Goal: Navigation & Orientation: Find specific page/section

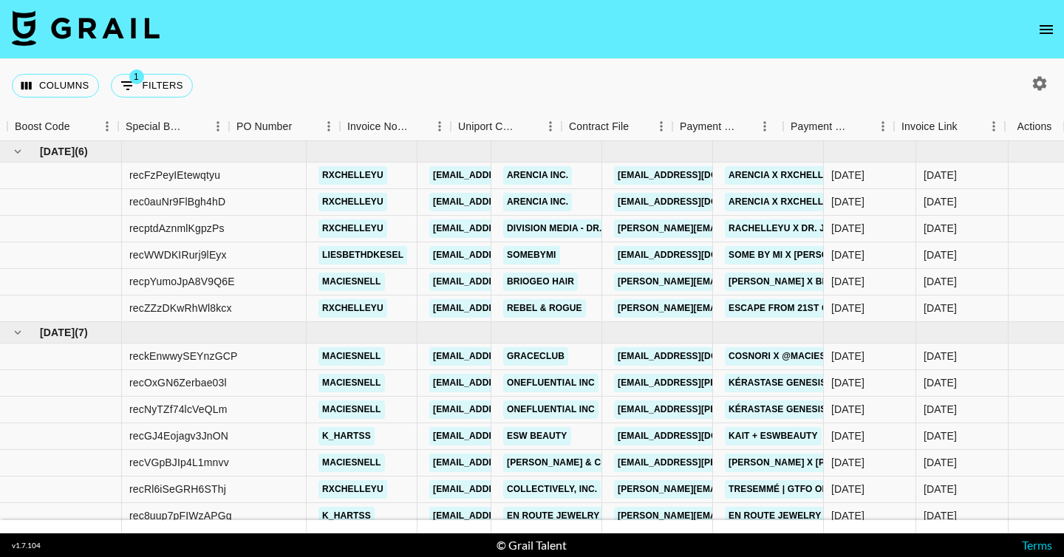
scroll to position [0, 1519]
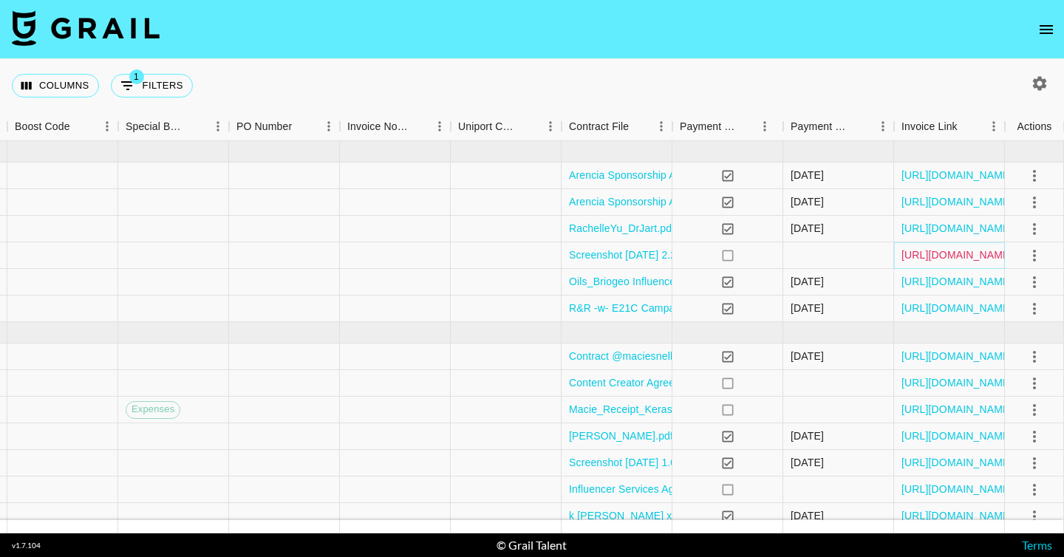
click at [917, 259] on link "[URL][DOMAIN_NAME]" at bounding box center [958, 255] width 112 height 15
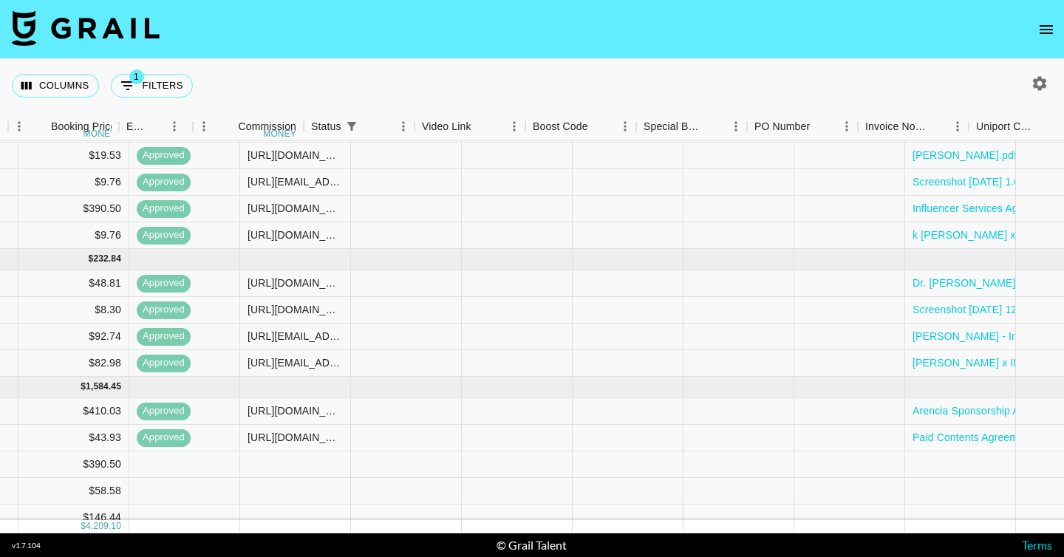
scroll to position [281, 1519]
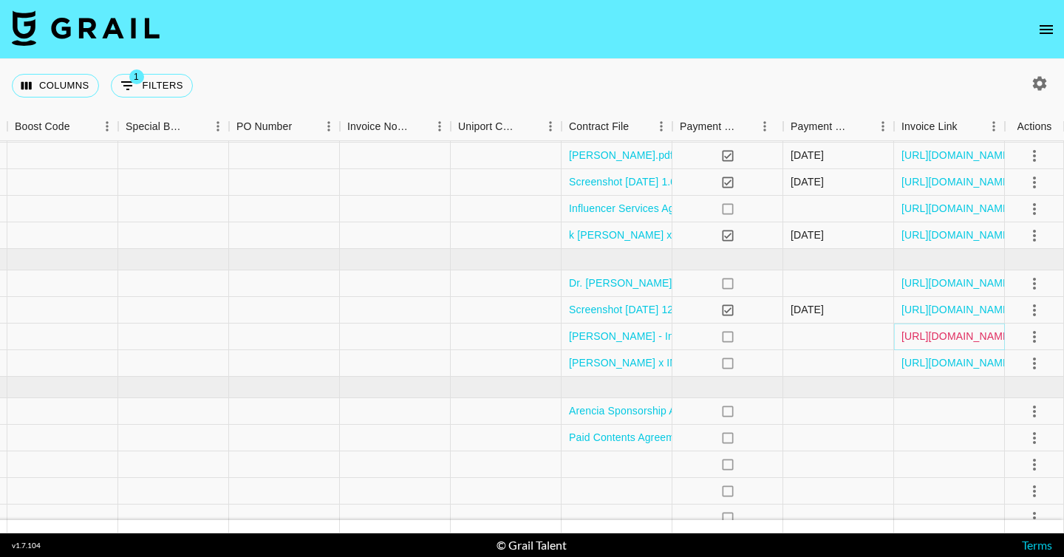
click at [955, 339] on link "[URL][DOMAIN_NAME]" at bounding box center [958, 336] width 112 height 15
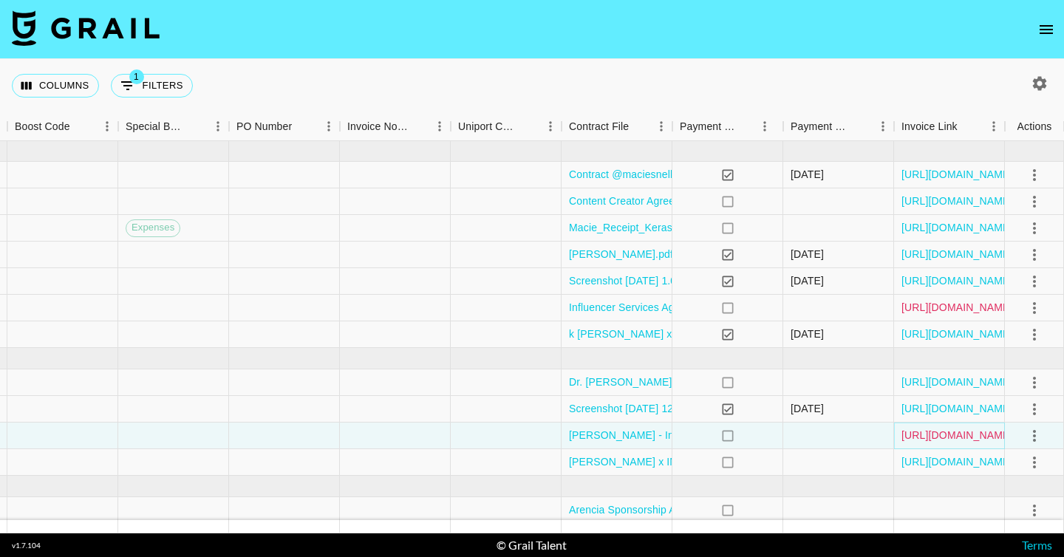
scroll to position [144, 1519]
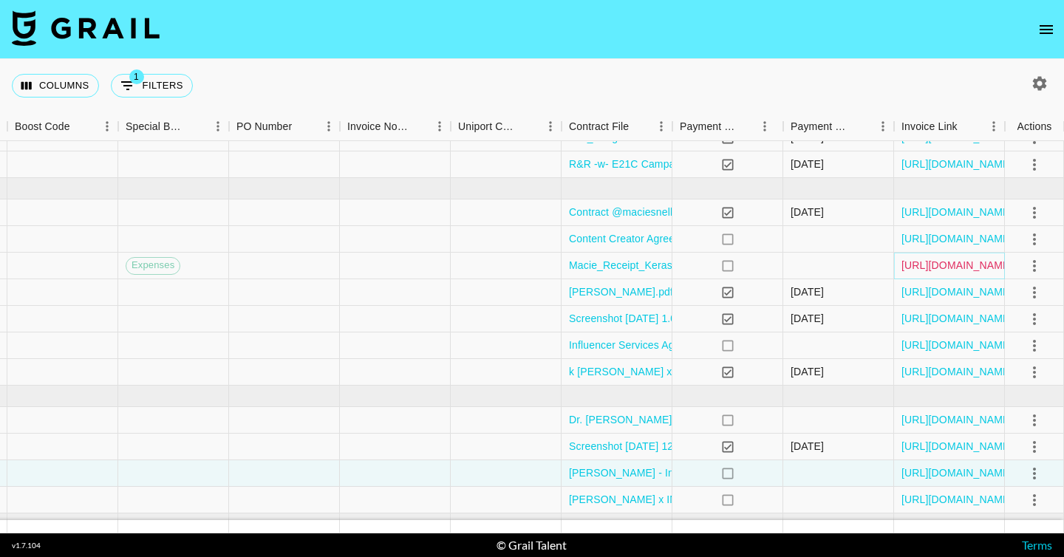
click at [923, 265] on link "[URL][DOMAIN_NAME]" at bounding box center [958, 265] width 112 height 15
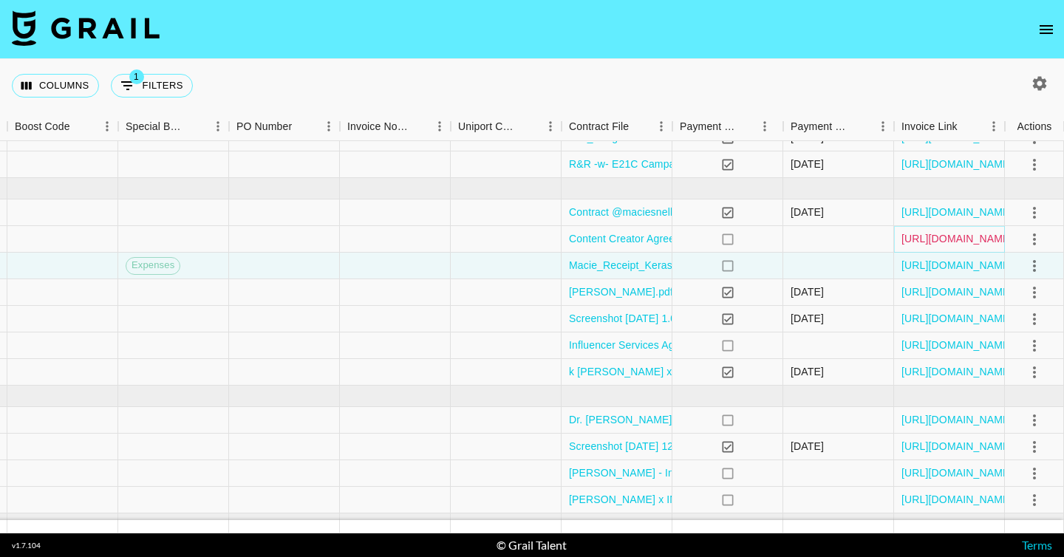
click at [924, 239] on link "[URL][DOMAIN_NAME]" at bounding box center [958, 238] width 112 height 15
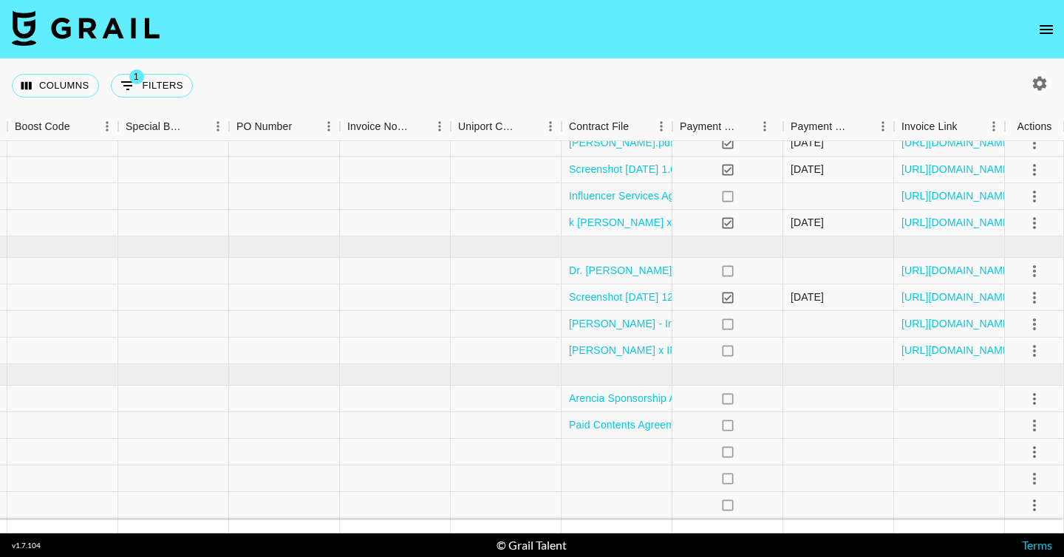
scroll to position [302, 1519]
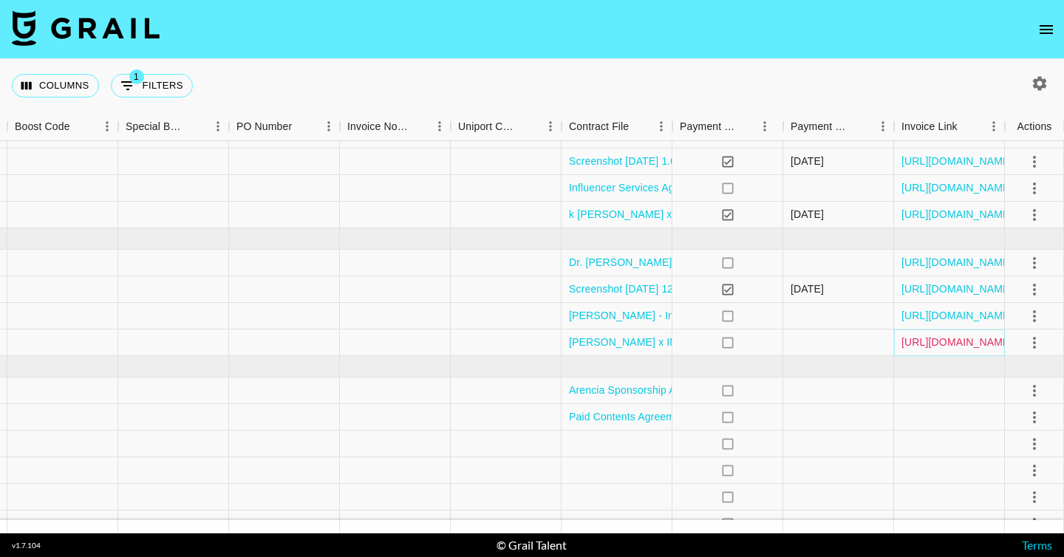
click at [928, 344] on link "[URL][DOMAIN_NAME]" at bounding box center [958, 342] width 112 height 15
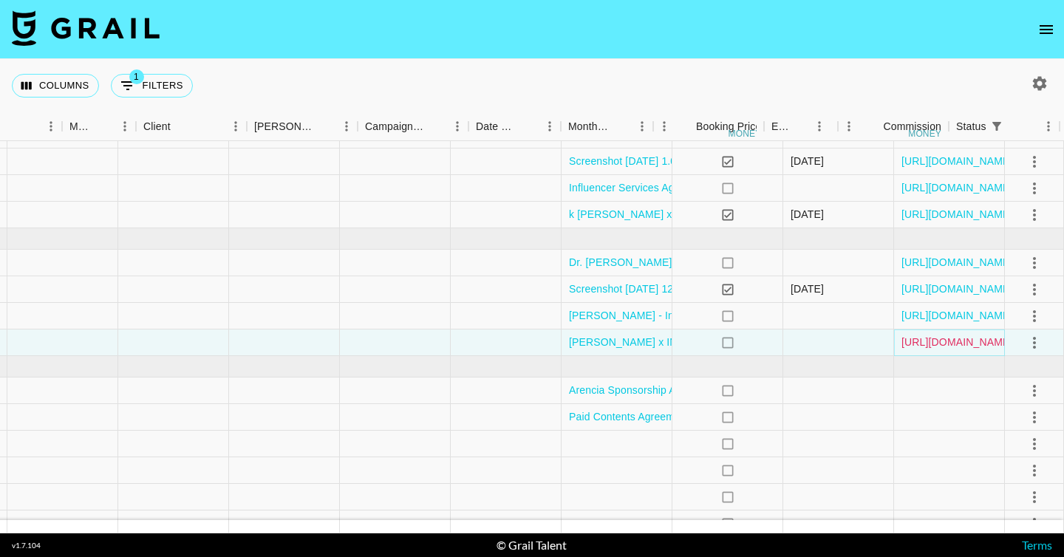
scroll to position [302, 355]
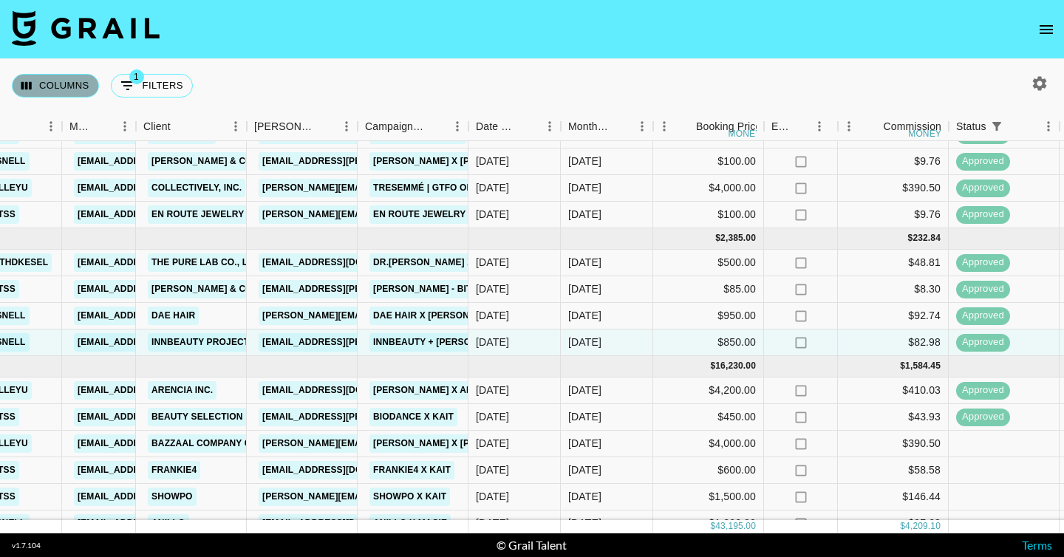
click at [61, 97] on button "Columns" at bounding box center [55, 86] width 87 height 24
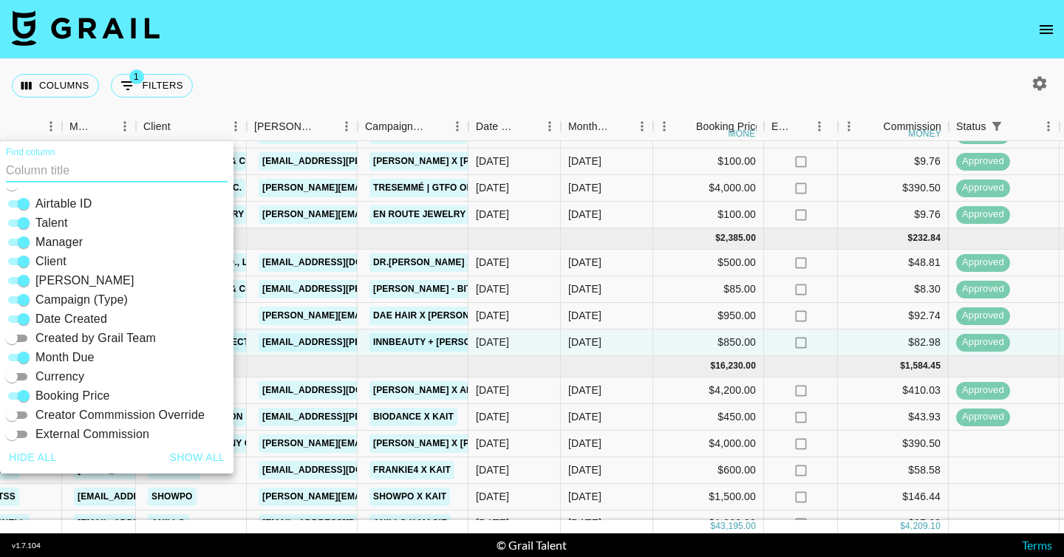
scroll to position [0, 0]
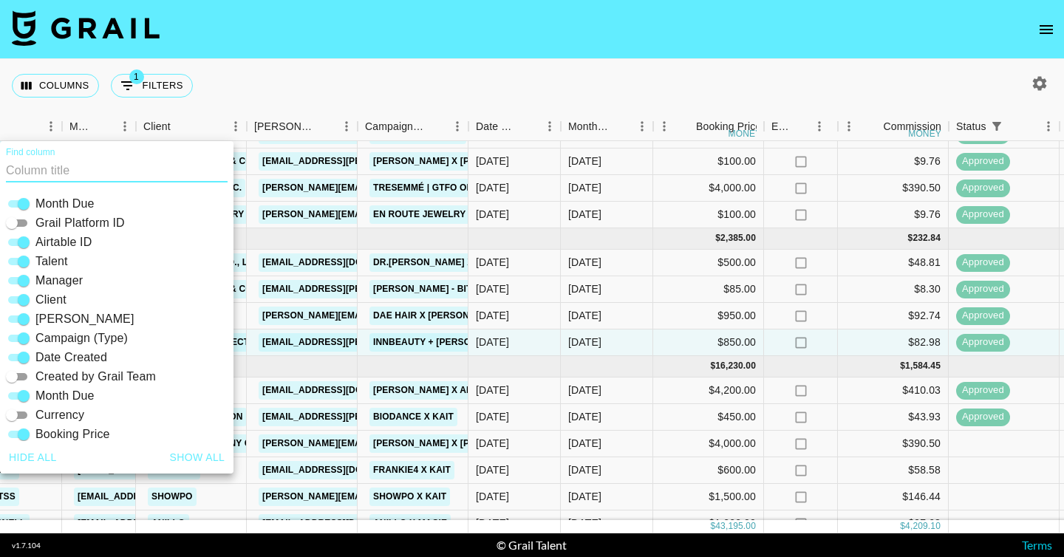
click at [320, 84] on div "Columns 1 Filters + Booking" at bounding box center [532, 85] width 1064 height 53
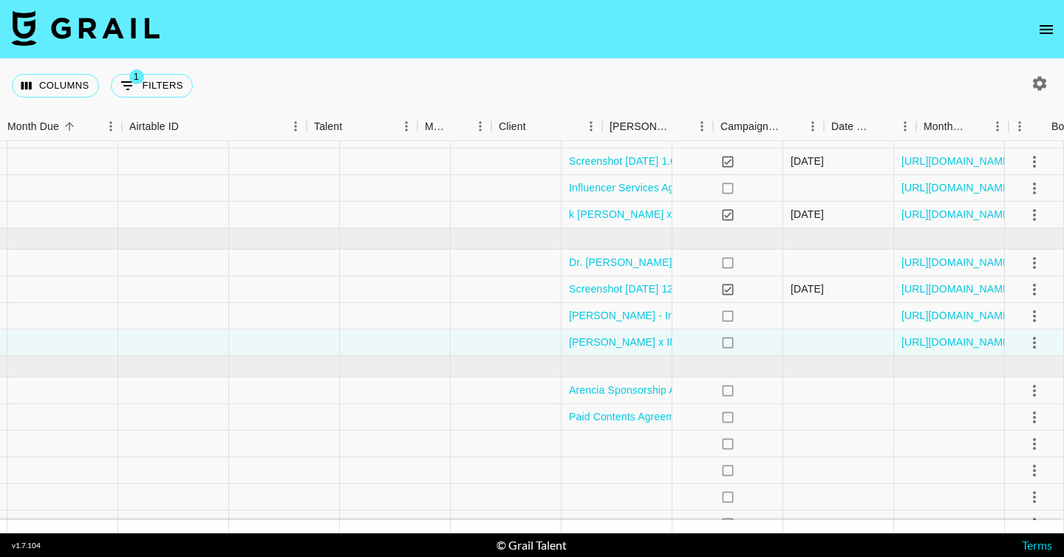
scroll to position [302, 0]
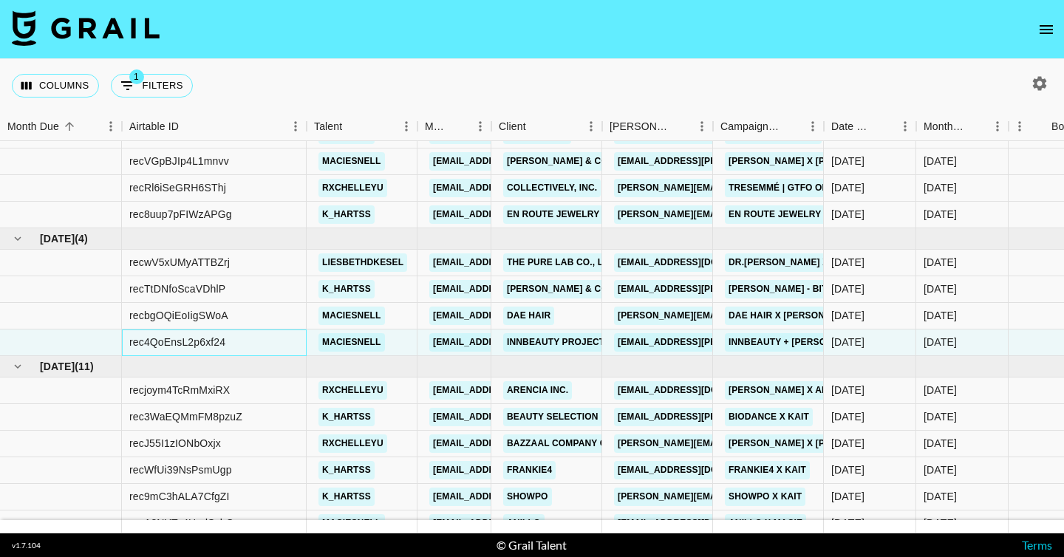
click at [153, 335] on div "rec4QoEnsL2p6xf24" at bounding box center [177, 342] width 96 height 15
copy div "rec4QoEnsL2p6xf24"
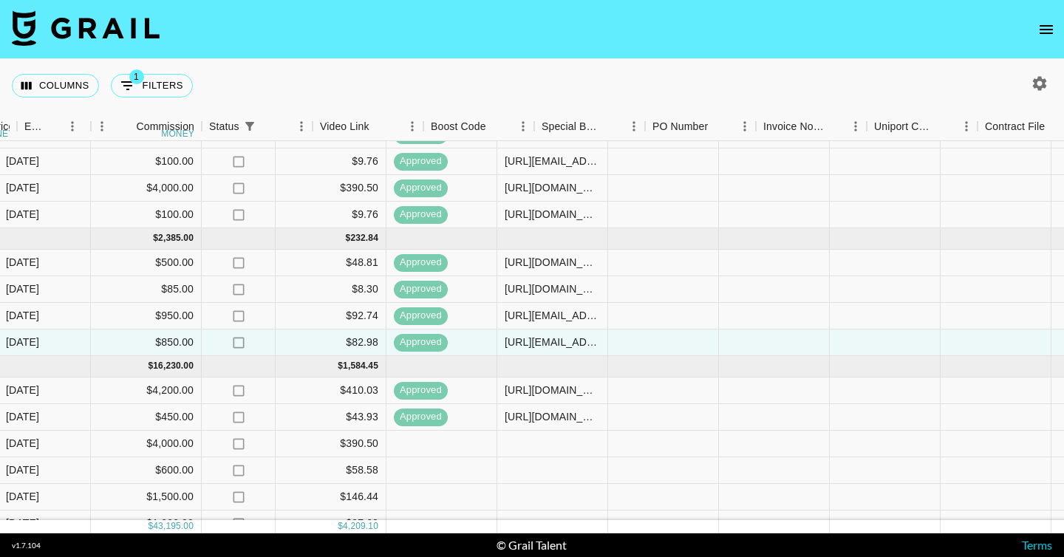
scroll to position [302, 1519]
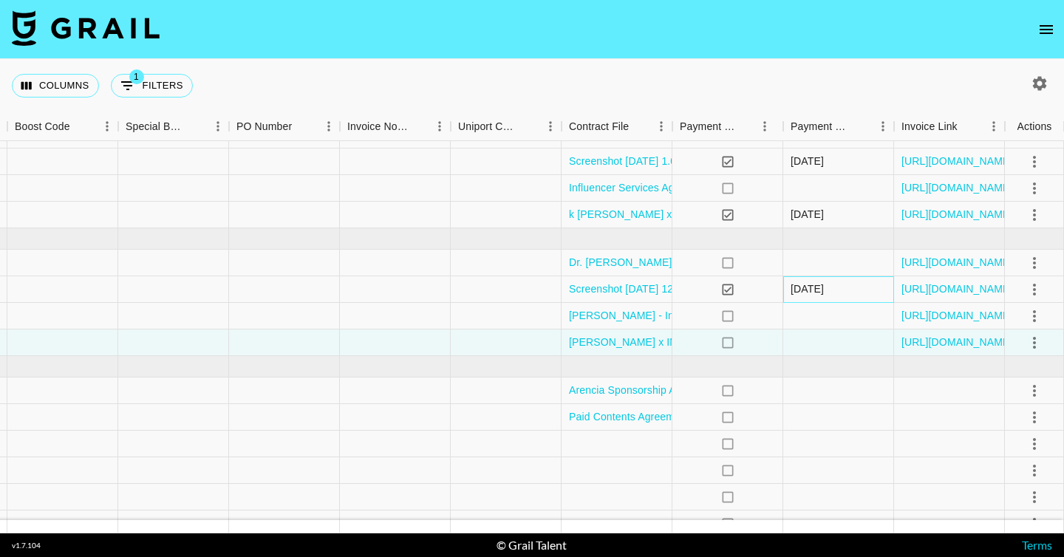
click at [788, 290] on div "[DATE]" at bounding box center [838, 289] width 111 height 27
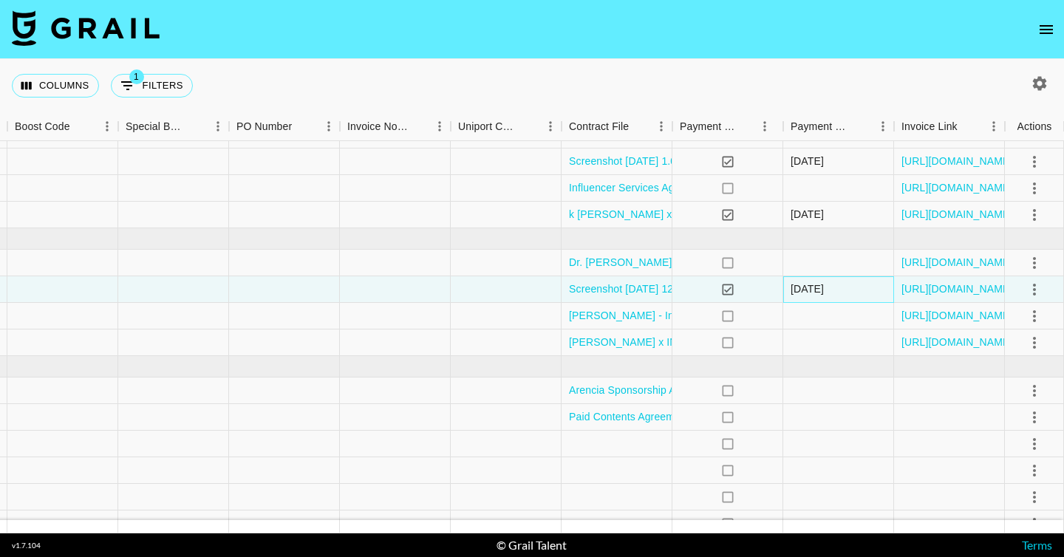
drag, startPoint x: 791, startPoint y: 290, endPoint x: 842, endPoint y: 290, distance: 50.3
click at [842, 290] on div "[DATE]" at bounding box center [838, 289] width 111 height 27
click at [830, 311] on div at bounding box center [838, 316] width 111 height 27
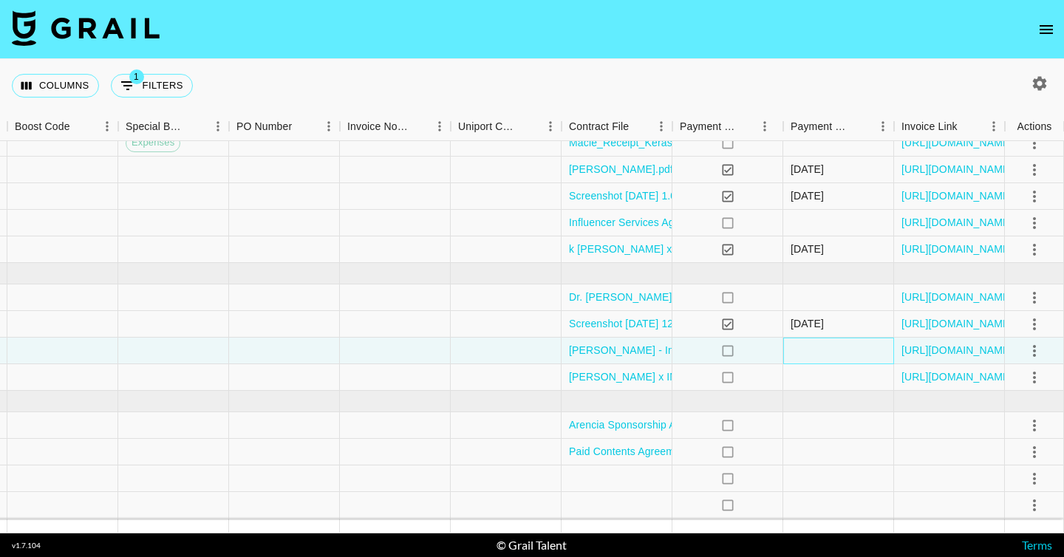
scroll to position [329, 1519]
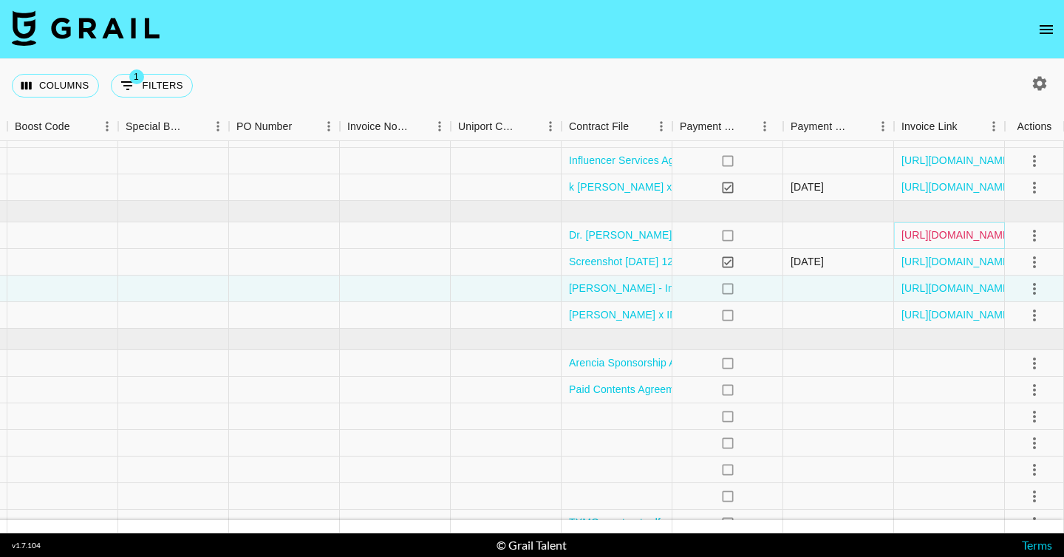
click at [925, 231] on link "[URL][DOMAIN_NAME]" at bounding box center [958, 235] width 112 height 15
